Goal: Navigation & Orientation: Find specific page/section

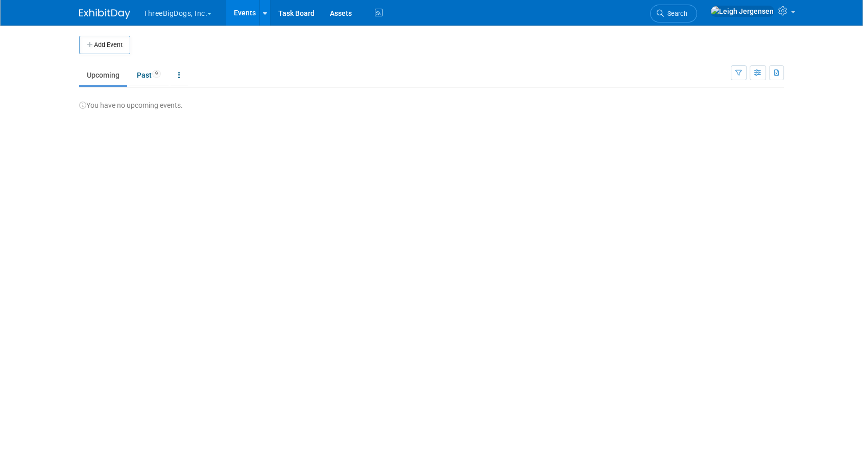
click at [167, 11] on button "ThreeBigDogs, Inc." at bounding box center [183, 11] width 82 height 22
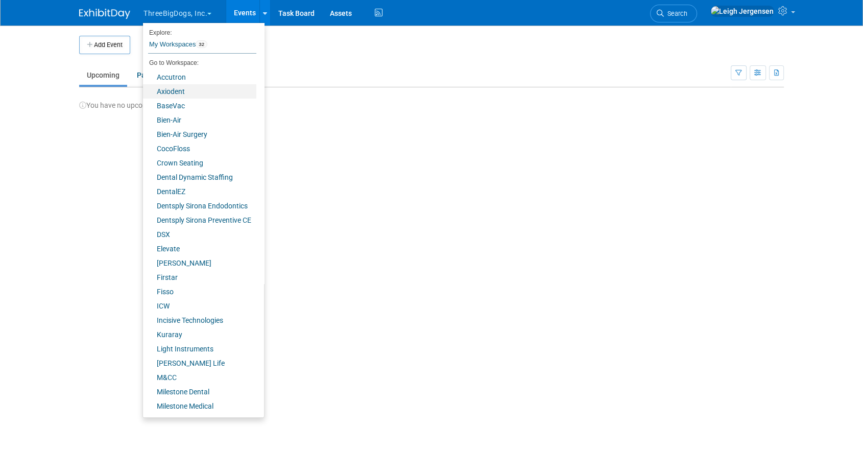
click at [170, 89] on link "Axiodent" at bounding box center [199, 91] width 113 height 14
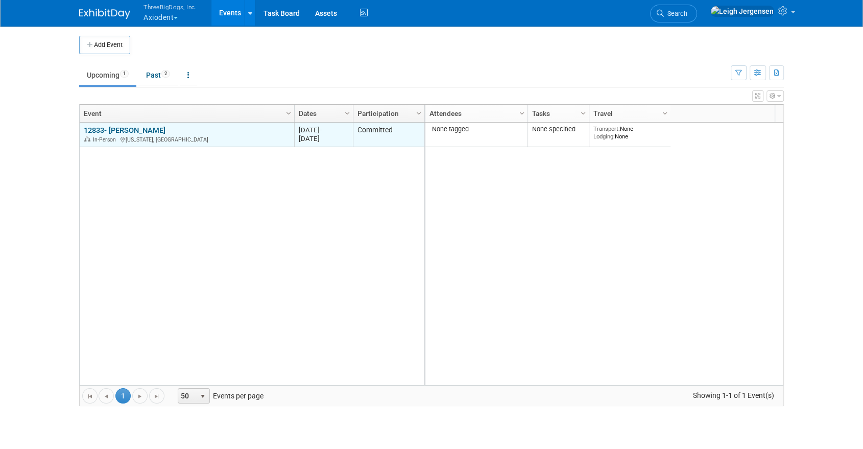
click at [126, 126] on link "12833- [PERSON_NAME]" at bounding box center [125, 130] width 82 height 9
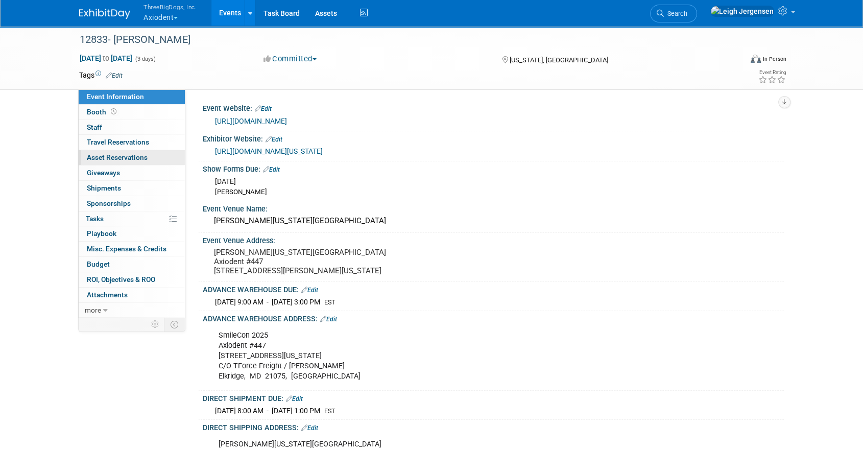
click at [98, 157] on span "Asset Reservations 0" at bounding box center [117, 157] width 61 height 8
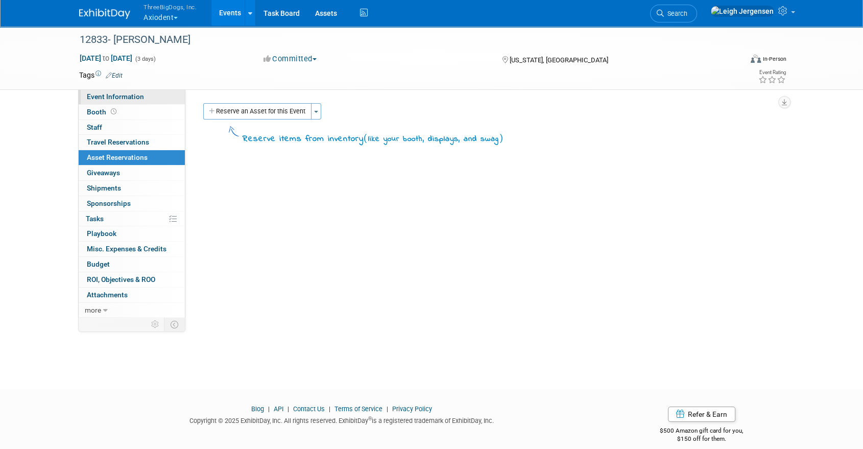
click at [97, 96] on span "Event Information" at bounding box center [115, 96] width 57 height 8
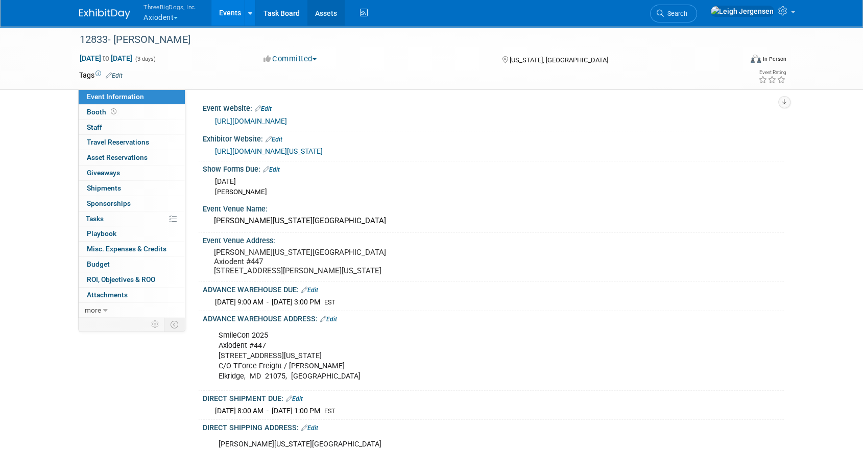
click at [328, 11] on link "Assets" at bounding box center [325, 13] width 37 height 26
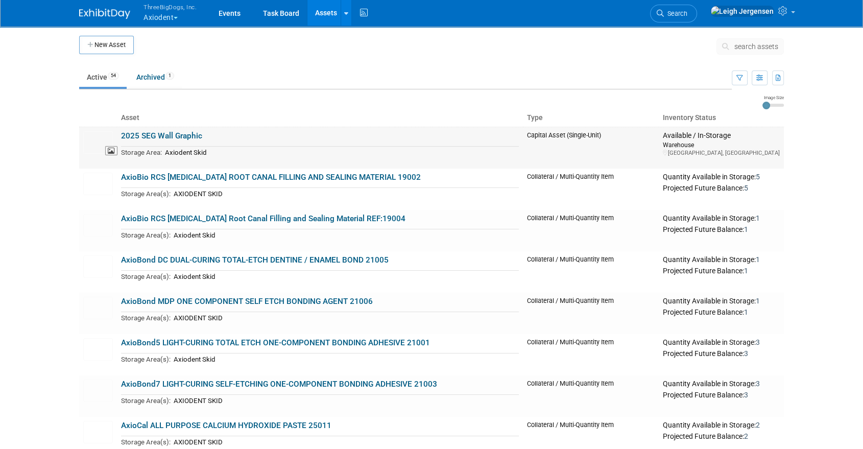
click at [94, 138] on img at bounding box center [98, 142] width 30 height 22
click at [96, 222] on img at bounding box center [98, 225] width 30 height 22
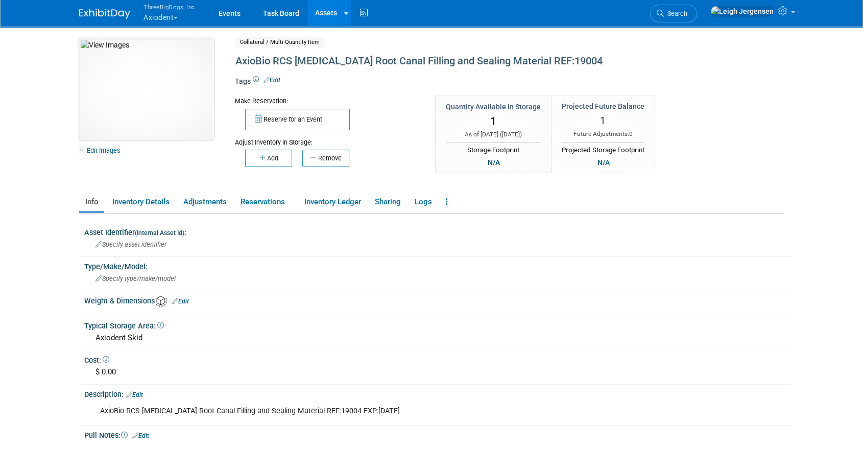
click at [138, 84] on img at bounding box center [146, 89] width 135 height 102
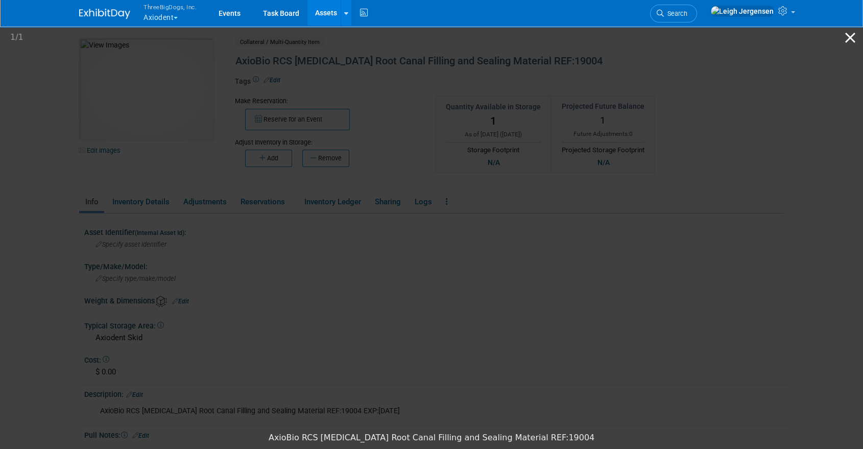
click at [854, 37] on button "Close gallery" at bounding box center [850, 38] width 26 height 24
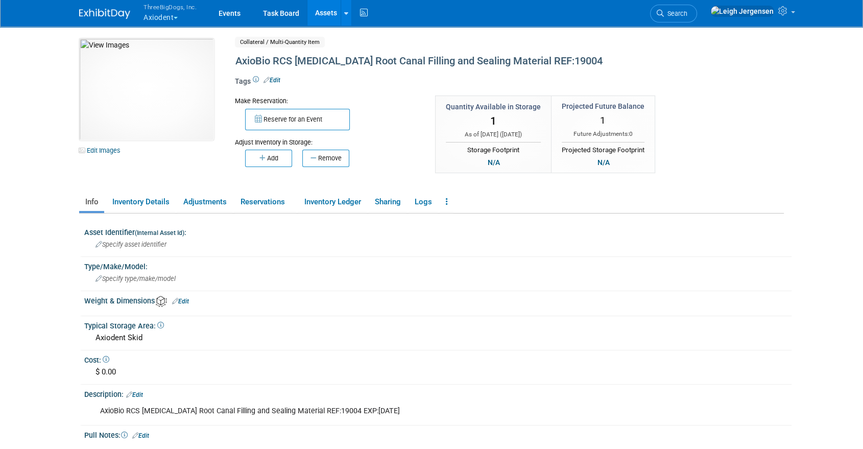
click at [166, 13] on button "ThreeBigDogs, Inc. Axiodent" at bounding box center [175, 13] width 67 height 27
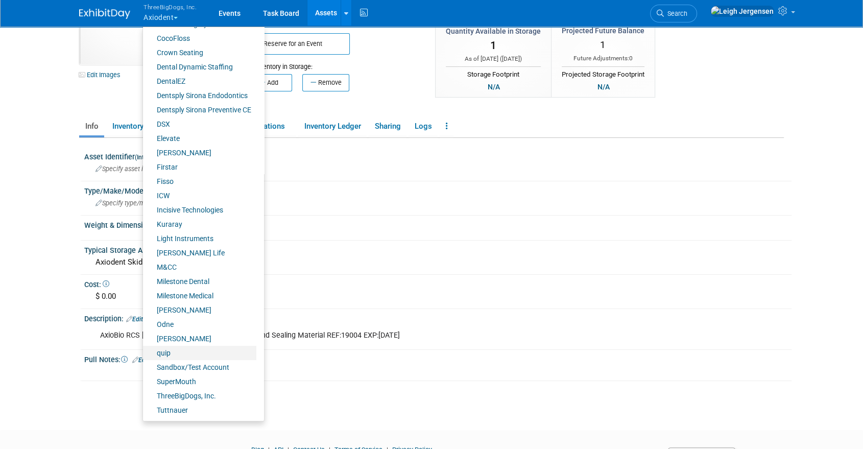
scroll to position [126, 0]
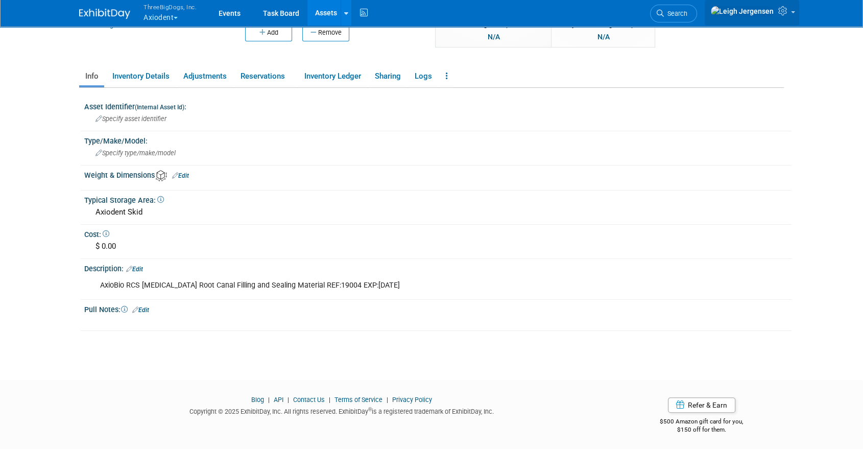
click at [793, 13] on span at bounding box center [793, 12] width 4 height 2
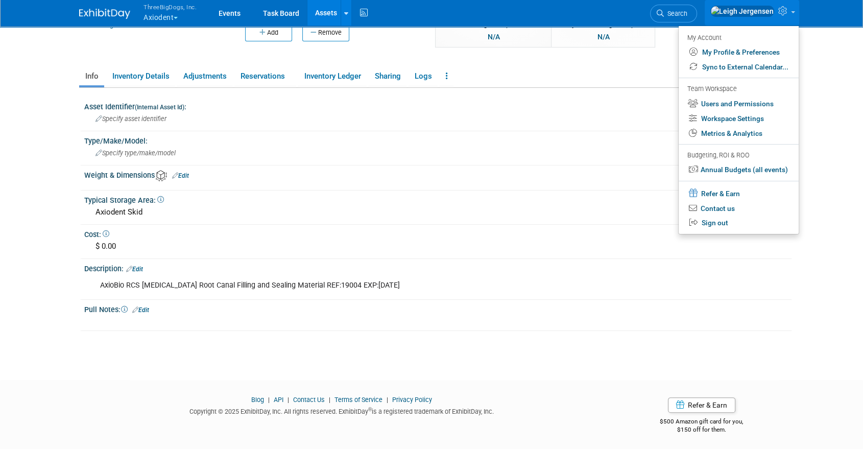
click at [834, 33] on body "ThreeBigDogs, Inc. Axiodent Explore: My Workspaces 32 Go to Workspace:" at bounding box center [431, 98] width 863 height 449
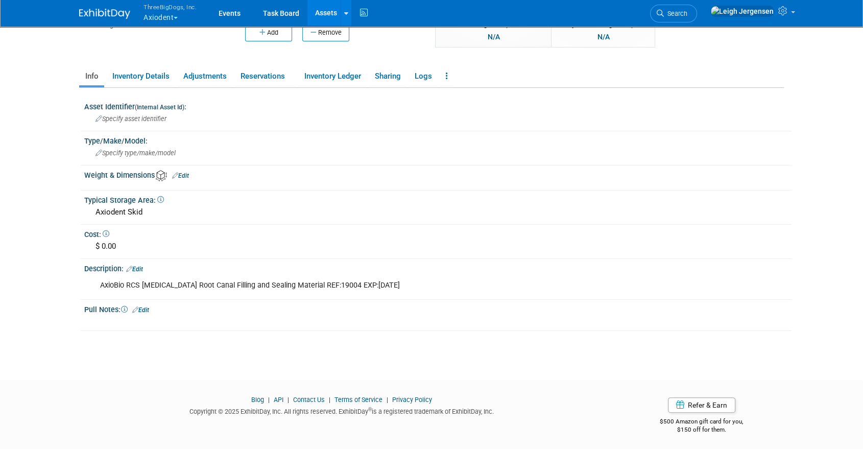
click at [165, 13] on button "ThreeBigDogs, Inc. Axiodent" at bounding box center [175, 13] width 67 height 27
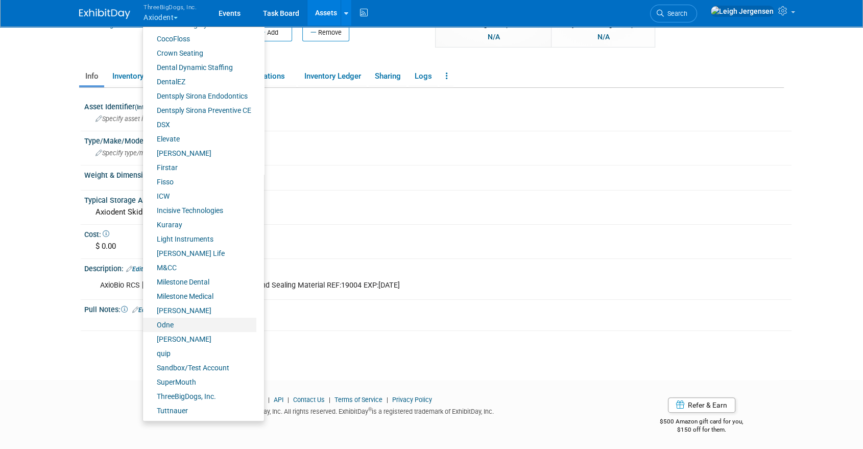
scroll to position [114, 0]
click at [28, 52] on body "ThreeBigDogs, Inc. Axiodent Explore: My Workspaces 32 Go to Workspace:" at bounding box center [431, 98] width 863 height 449
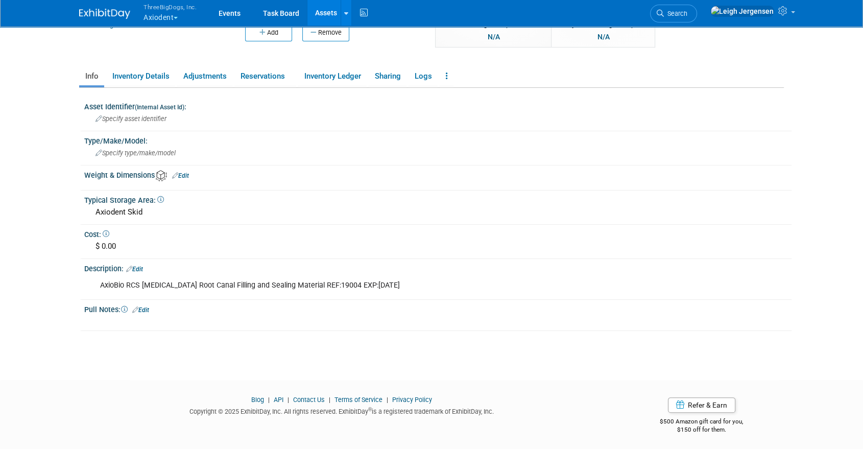
click at [161, 13] on button "ThreeBigDogs, Inc. Axiodent" at bounding box center [175, 13] width 67 height 27
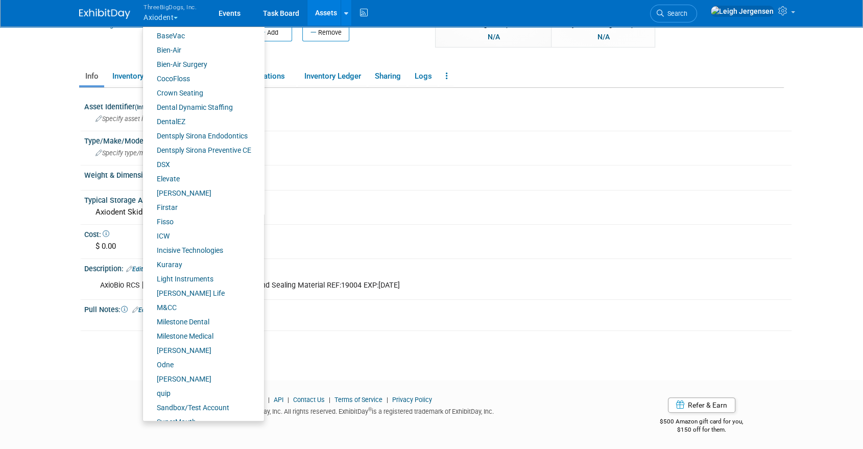
scroll to position [57, 0]
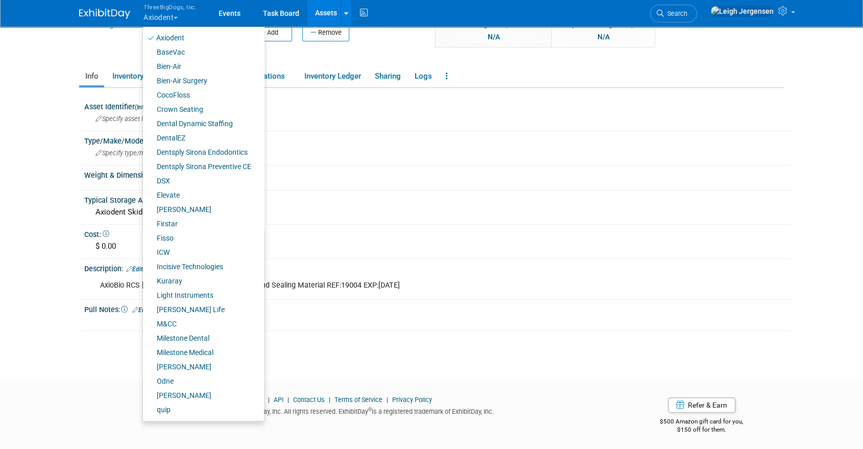
click at [41, 51] on body "ThreeBigDogs, Inc. Axiodent Explore: My Workspaces 32 Go to Workspace:" at bounding box center [431, 98] width 863 height 449
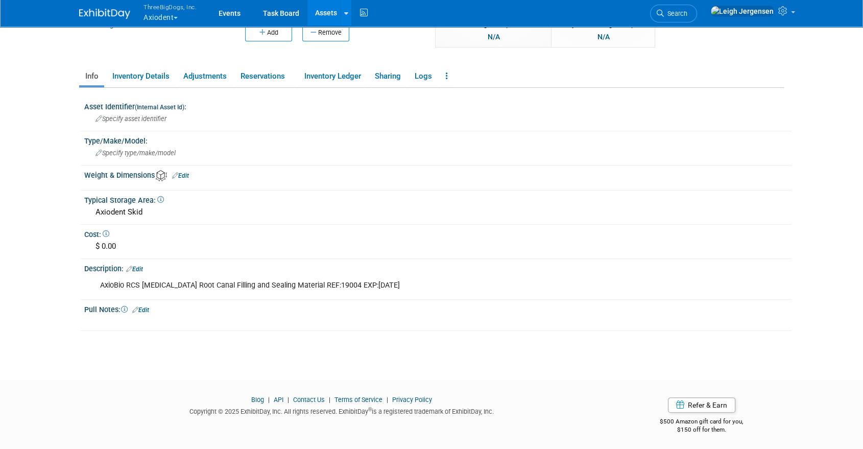
click at [156, 10] on span "ThreeBigDogs, Inc." at bounding box center [169, 7] width 53 height 11
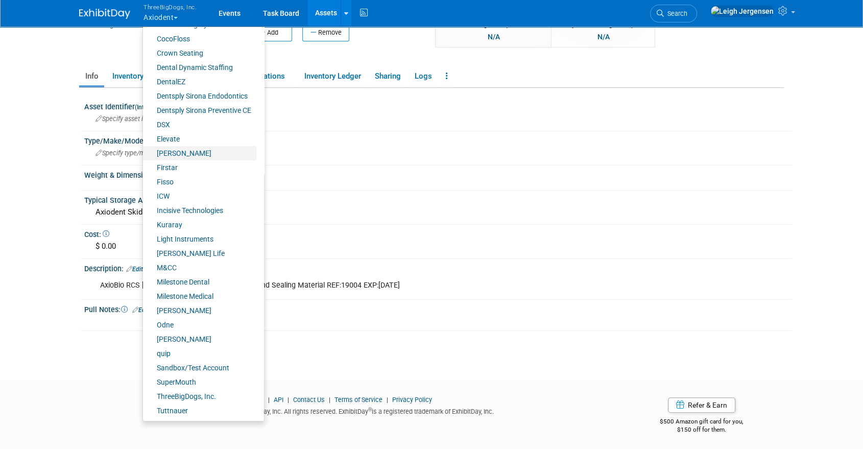
scroll to position [114, 0]
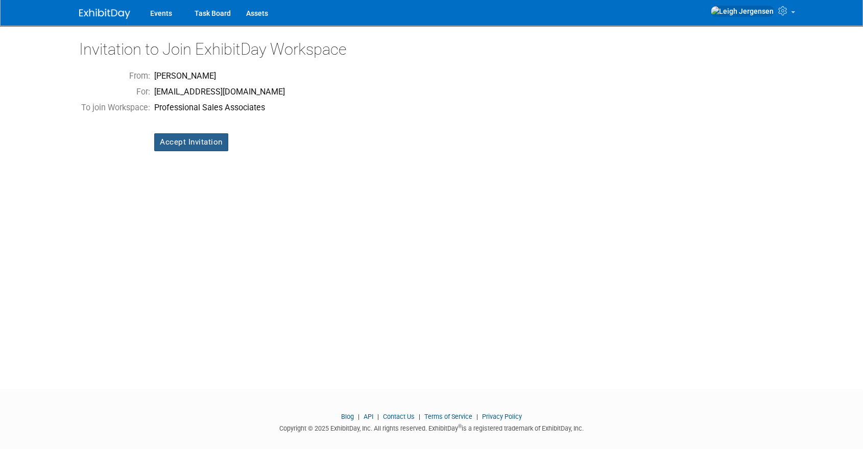
click at [188, 141] on input "Accept Invitation" at bounding box center [191, 142] width 74 height 18
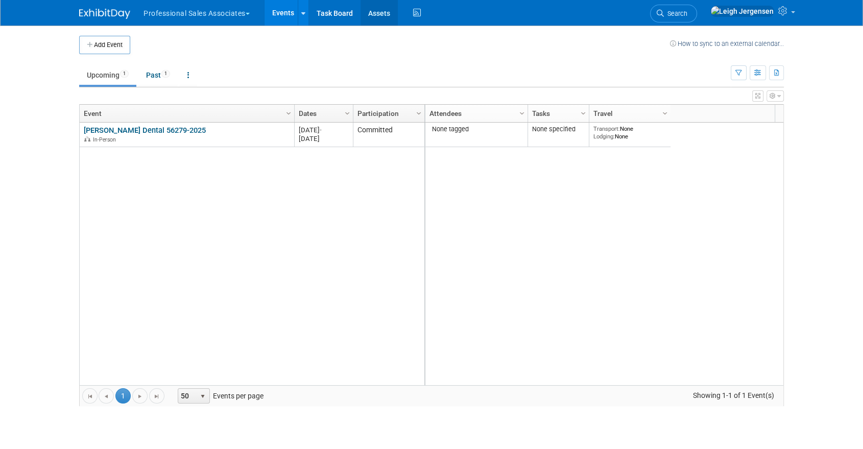
click at [382, 9] on link "Assets" at bounding box center [378, 13] width 37 height 26
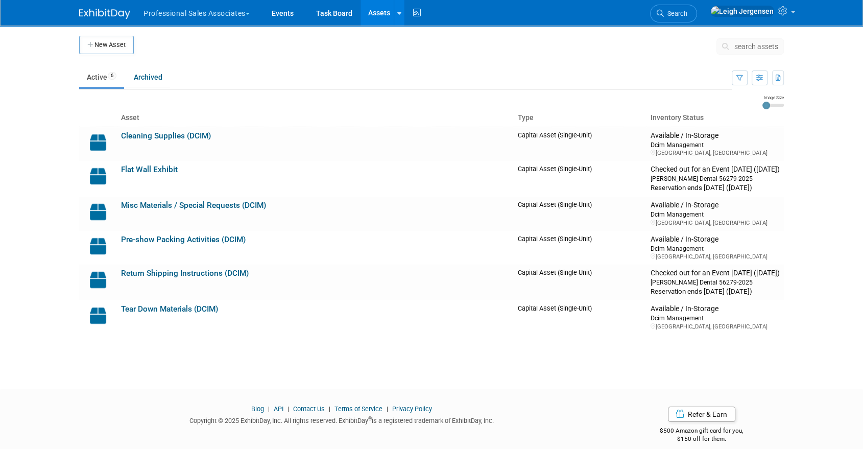
click at [181, 14] on button "Professional Sales Associates" at bounding box center [202, 11] width 120 height 22
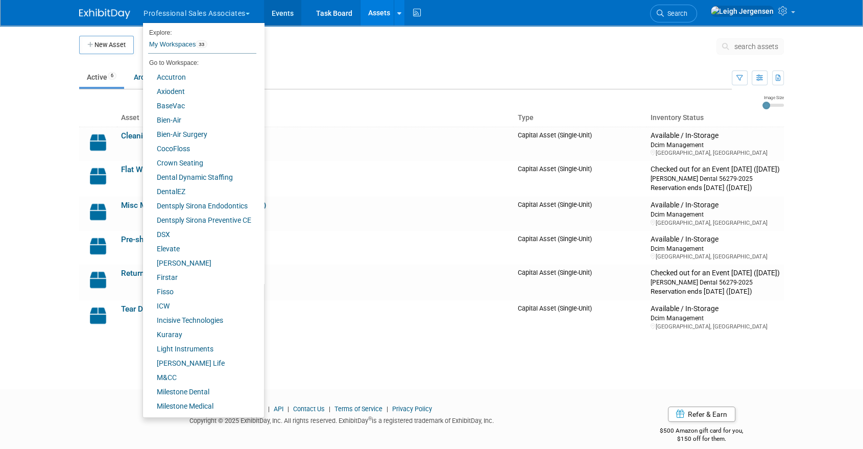
click at [292, 10] on link "Events" at bounding box center [282, 13] width 37 height 26
